Goal: Use online tool/utility: Utilize a website feature to perform a specific function

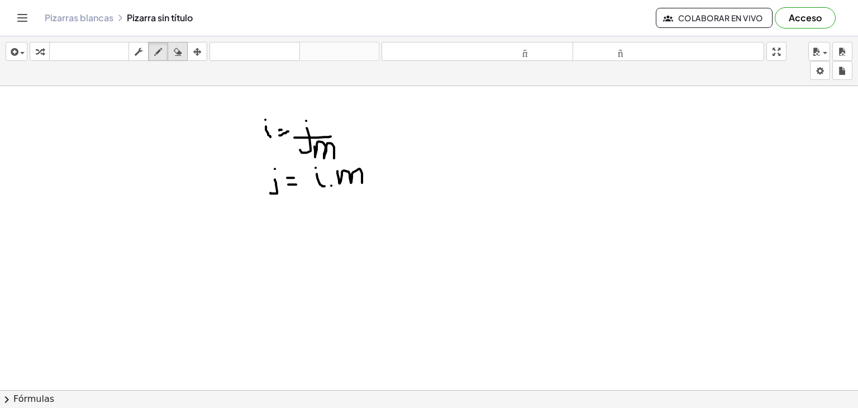
click at [177, 56] on icon "button" at bounding box center [178, 51] width 8 height 13
drag, startPoint x: 307, startPoint y: 138, endPoint x: 386, endPoint y: 206, distance: 103.4
click at [386, 206] on div at bounding box center [429, 398] width 858 height 624
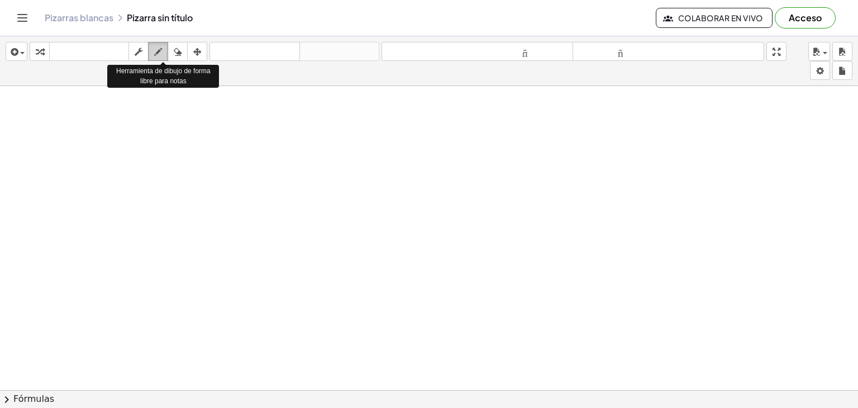
click at [158, 57] on icon "button" at bounding box center [158, 51] width 8 height 13
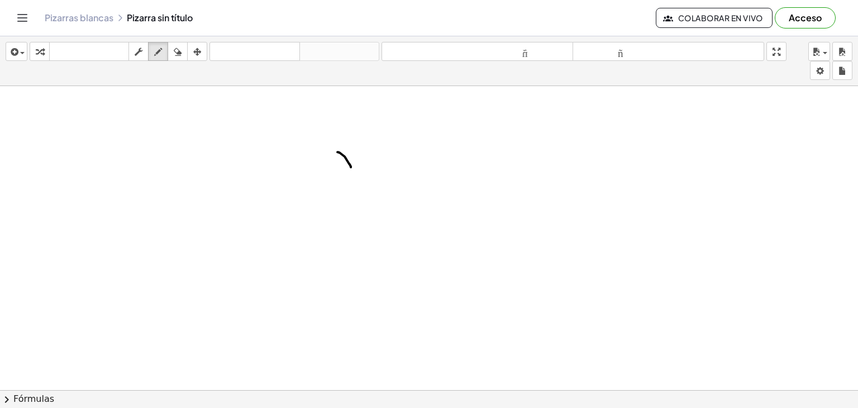
drag, startPoint x: 338, startPoint y: 151, endPoint x: 352, endPoint y: 168, distance: 22.2
click at [352, 168] on div at bounding box center [429, 398] width 858 height 624
drag, startPoint x: 357, startPoint y: 147, endPoint x: 352, endPoint y: 169, distance: 22.9
click at [352, 169] on div at bounding box center [429, 398] width 858 height 624
drag, startPoint x: 373, startPoint y: 153, endPoint x: 368, endPoint y: 183, distance: 30.6
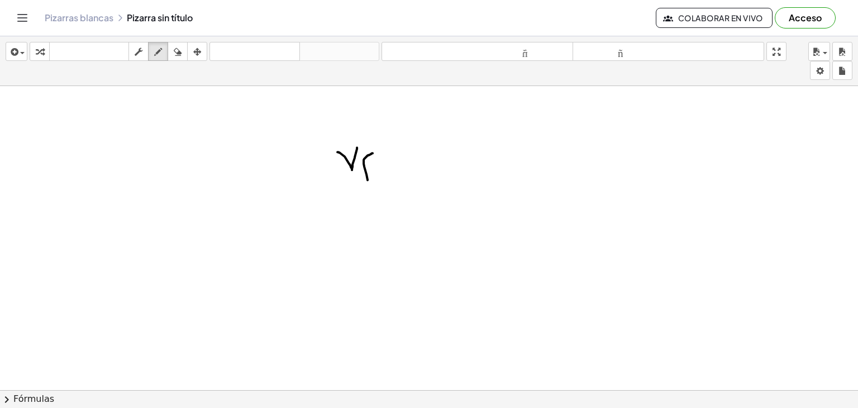
click at [368, 183] on div at bounding box center [429, 398] width 858 height 624
drag, startPoint x: 360, startPoint y: 164, endPoint x: 369, endPoint y: 163, distance: 9.5
click at [369, 163] on div at bounding box center [429, 398] width 858 height 624
drag, startPoint x: 377, startPoint y: 162, endPoint x: 385, endPoint y: 162, distance: 7.3
click at [385, 162] on div at bounding box center [429, 398] width 858 height 624
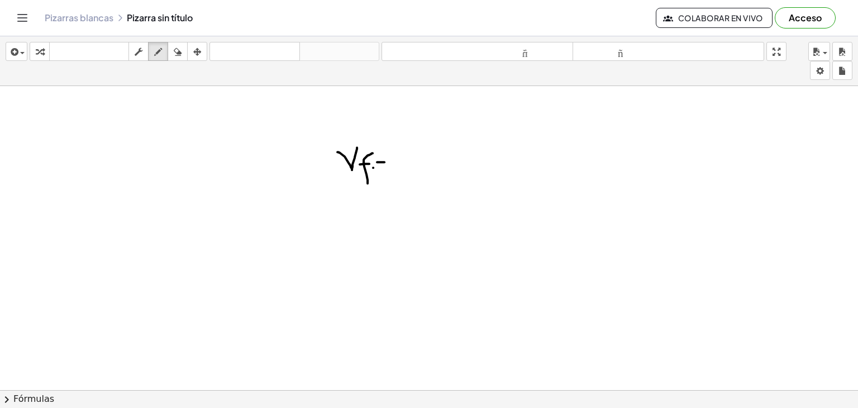
drag, startPoint x: 373, startPoint y: 167, endPoint x: 385, endPoint y: 168, distance: 11.2
click at [385, 168] on div at bounding box center [429, 398] width 858 height 624
drag, startPoint x: 415, startPoint y: 156, endPoint x: 418, endPoint y: 173, distance: 17.1
click at [418, 173] on div at bounding box center [429, 398] width 858 height 624
click at [428, 173] on div at bounding box center [429, 398] width 858 height 624
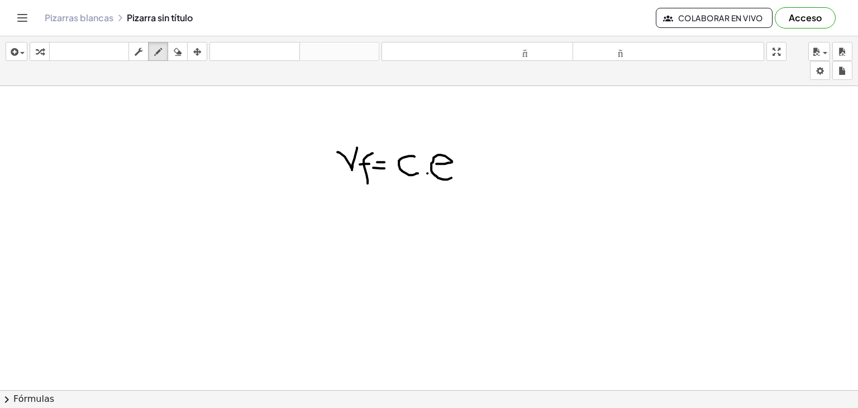
drag, startPoint x: 436, startPoint y: 163, endPoint x: 455, endPoint y: 174, distance: 21.6
click at [455, 174] on div at bounding box center [429, 398] width 858 height 624
drag, startPoint x: 454, startPoint y: 126, endPoint x: 454, endPoint y: 154, distance: 27.9
click at [454, 154] on div at bounding box center [429, 398] width 858 height 624
drag, startPoint x: 463, startPoint y: 135, endPoint x: 467, endPoint y: 146, distance: 11.5
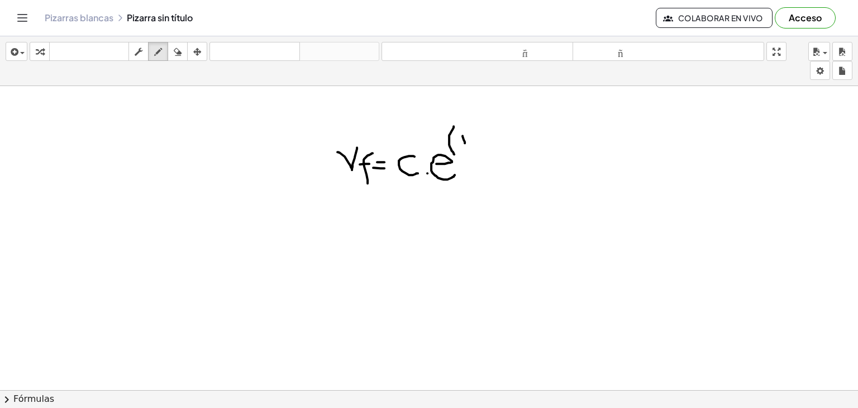
click at [467, 146] on div at bounding box center [429, 398] width 858 height 624
click at [462, 124] on div at bounding box center [429, 398] width 858 height 624
click at [474, 144] on div at bounding box center [429, 398] width 858 height 624
drag, startPoint x: 479, startPoint y: 125, endPoint x: 488, endPoint y: 144, distance: 21.0
click at [488, 144] on div at bounding box center [429, 398] width 858 height 624
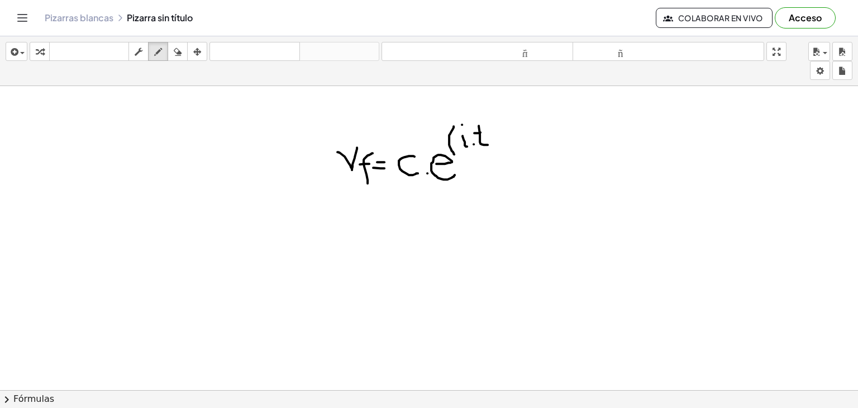
drag, startPoint x: 474, startPoint y: 132, endPoint x: 483, endPoint y: 132, distance: 9.0
click at [483, 132] on div at bounding box center [429, 398] width 858 height 624
drag, startPoint x: 487, startPoint y: 123, endPoint x: 493, endPoint y: 152, distance: 29.6
click at [493, 152] on div at bounding box center [429, 398] width 858 height 624
